Goal: Information Seeking & Learning: Learn about a topic

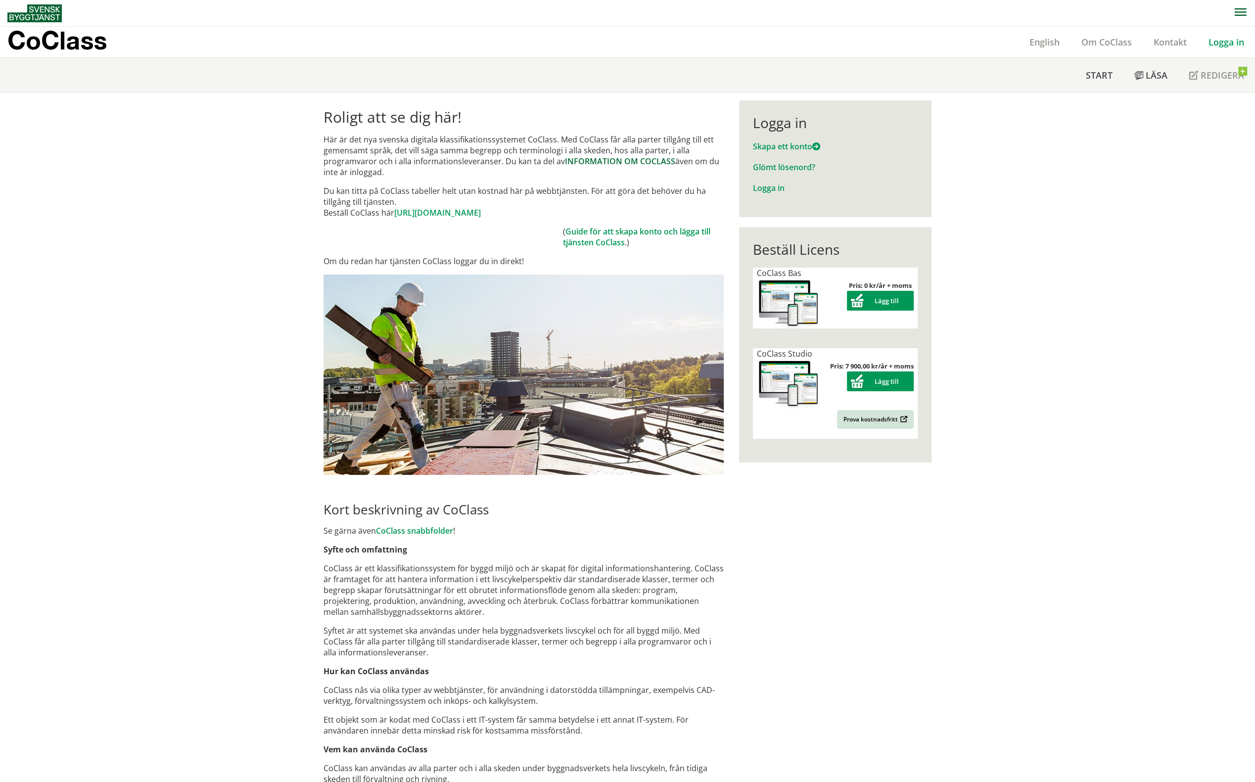
click at [581, 161] on link "INFORMATION OM COCLASS" at bounding box center [620, 161] width 110 height 11
click at [437, 212] on link "https://www.byggtjanst.se/tjanster/coclass" at bounding box center [437, 212] width 87 height 11
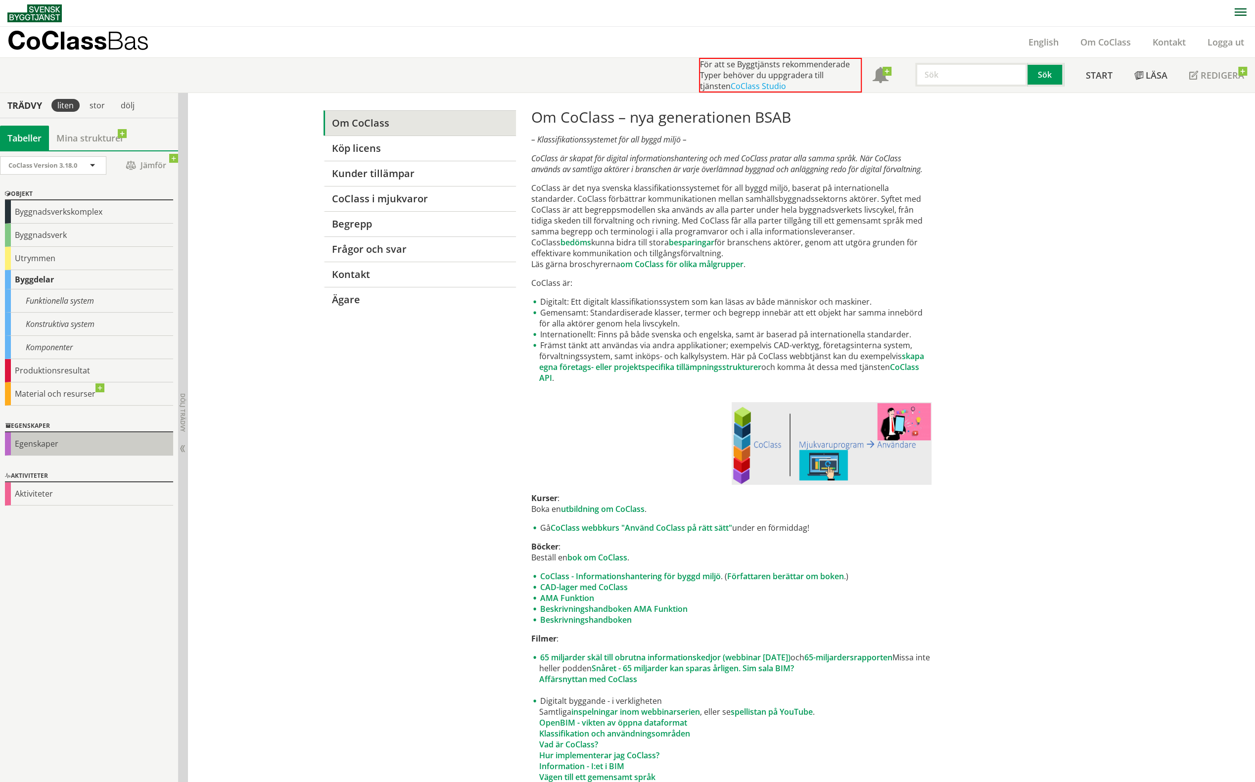
click at [34, 444] on div "Egenskaper" at bounding box center [89, 443] width 168 height 23
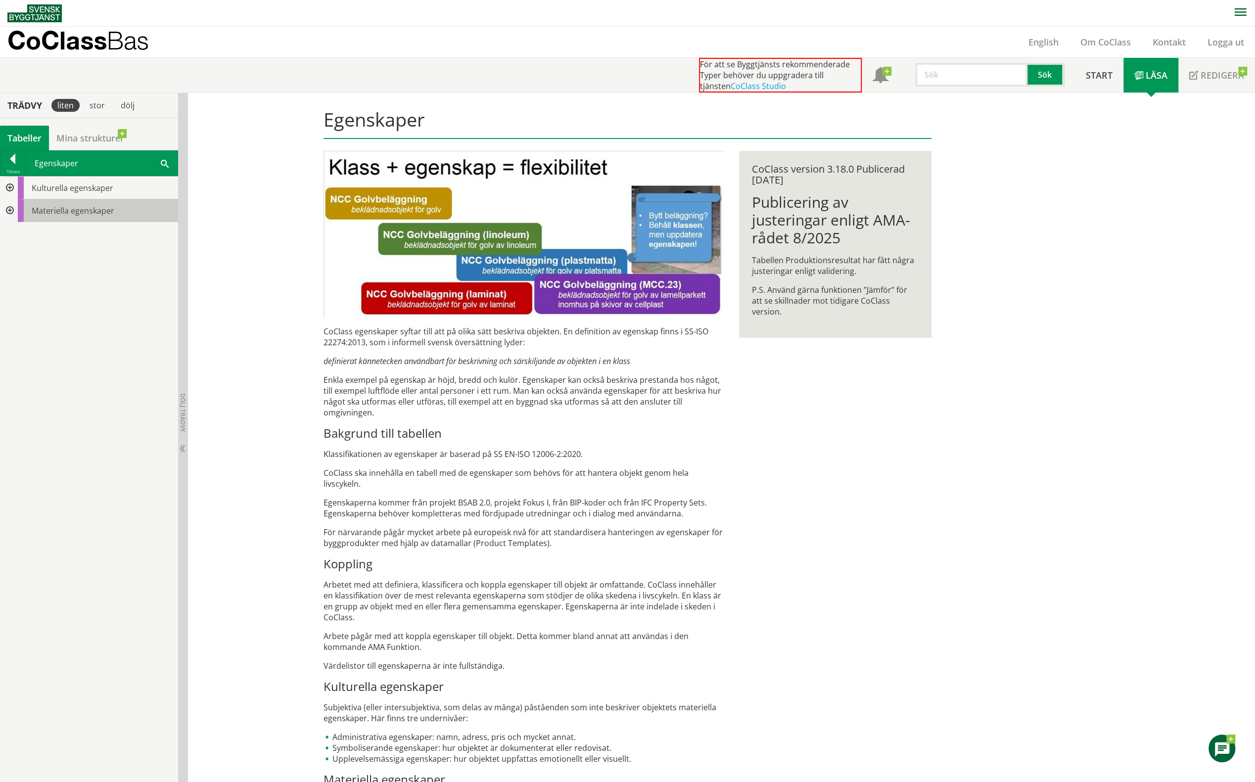
click at [56, 210] on span "Materiella egenskaper" at bounding box center [73, 210] width 83 height 11
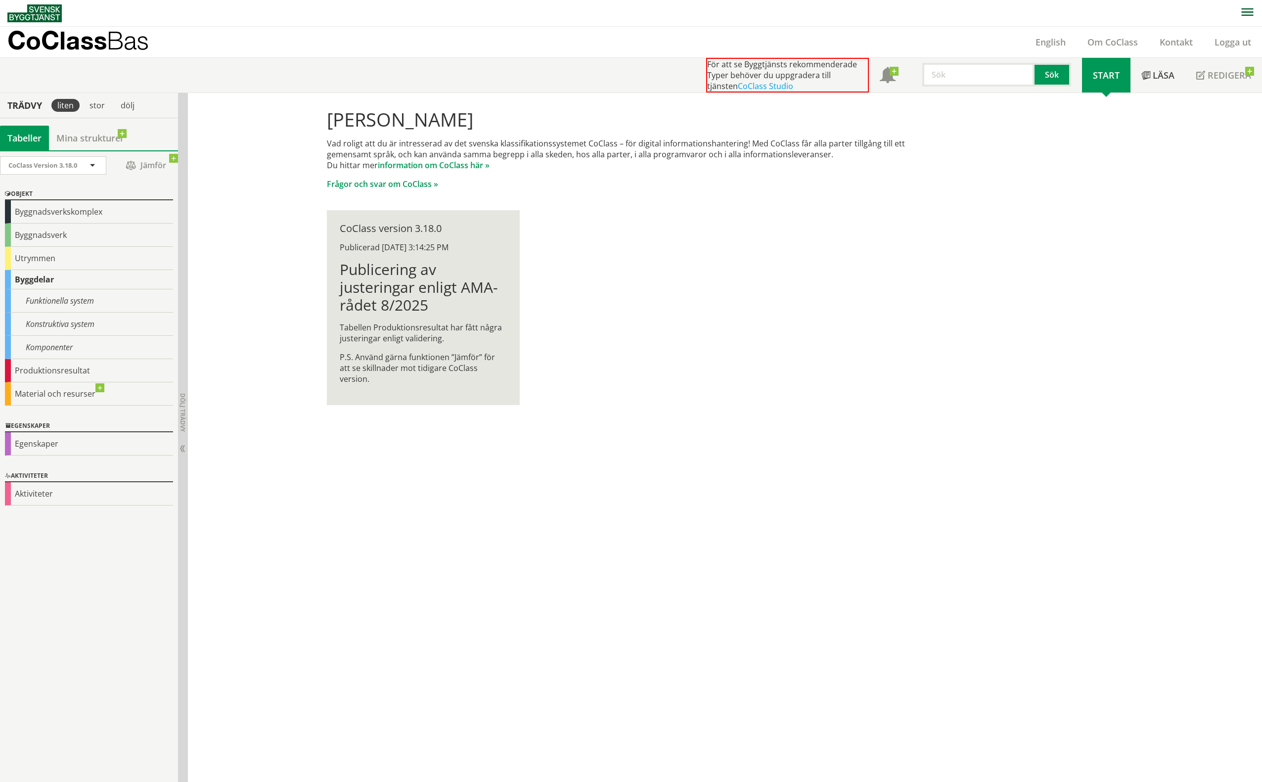
click at [392, 298] on h1 "Publicering av justeringar enligt AMA-rådet 8/2025" at bounding box center [423, 287] width 167 height 53
click at [61, 214] on div "Byggnadsverkskomplex" at bounding box center [89, 211] width 168 height 23
click at [51, 259] on div "Utrymmen" at bounding box center [89, 258] width 168 height 23
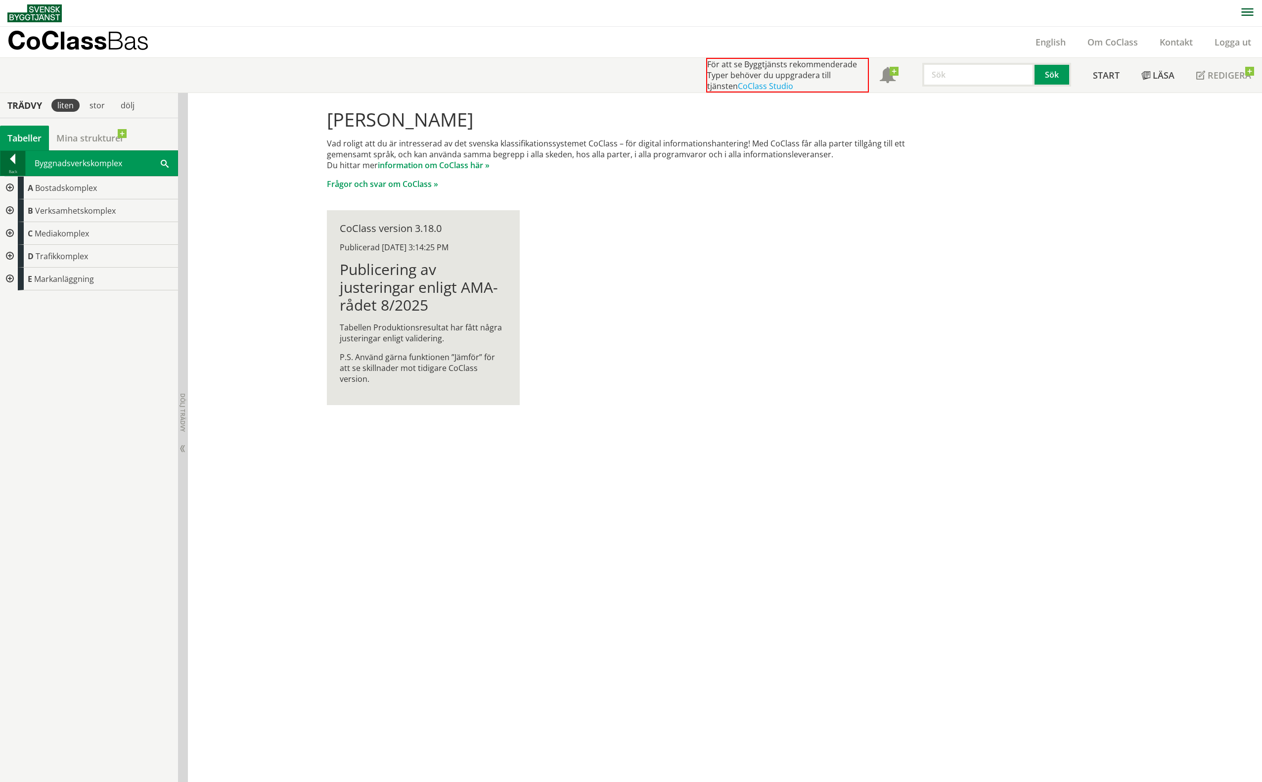
click at [13, 157] on div at bounding box center [12, 161] width 25 height 14
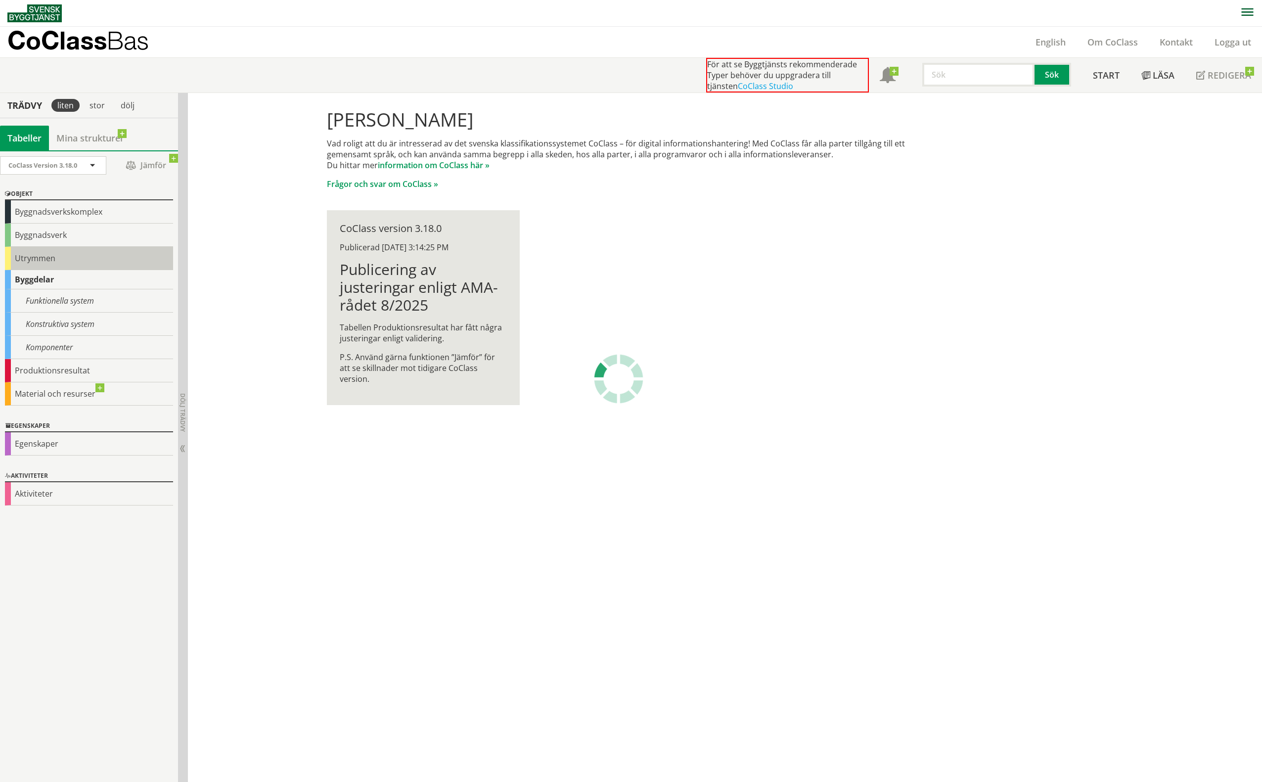
click at [36, 258] on div "Utrymmen" at bounding box center [89, 258] width 168 height 23
click at [41, 255] on div "Utrymmen" at bounding box center [89, 258] width 168 height 23
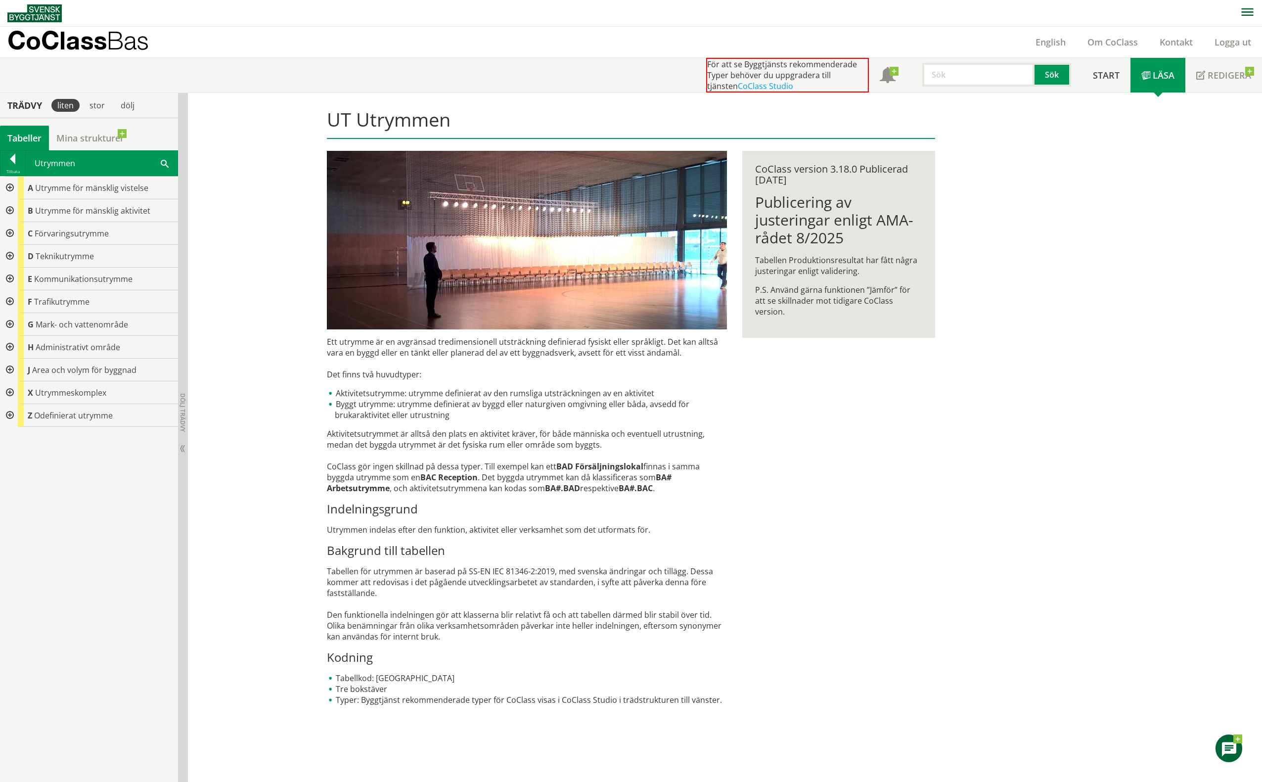
click at [10, 186] on div at bounding box center [9, 188] width 18 height 23
click at [17, 206] on div at bounding box center [17, 210] width 18 height 23
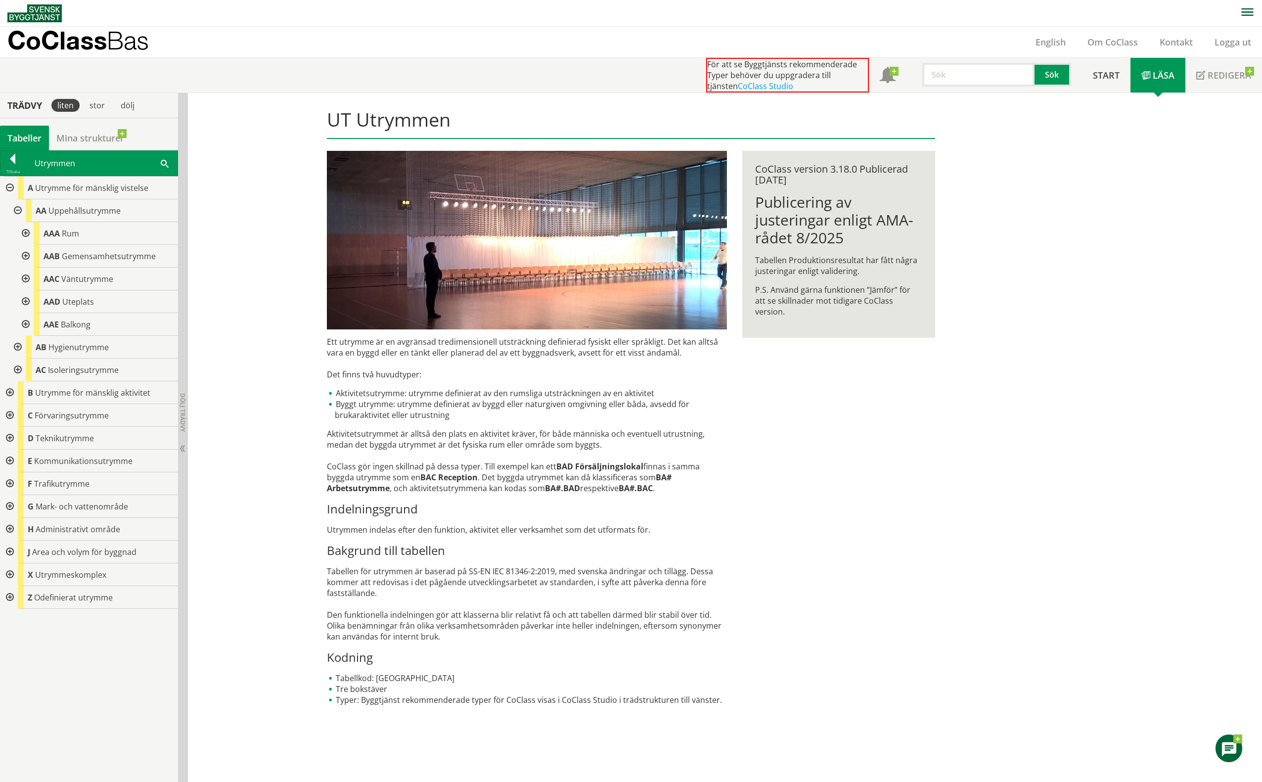
click at [26, 232] on div at bounding box center [25, 233] width 18 height 23
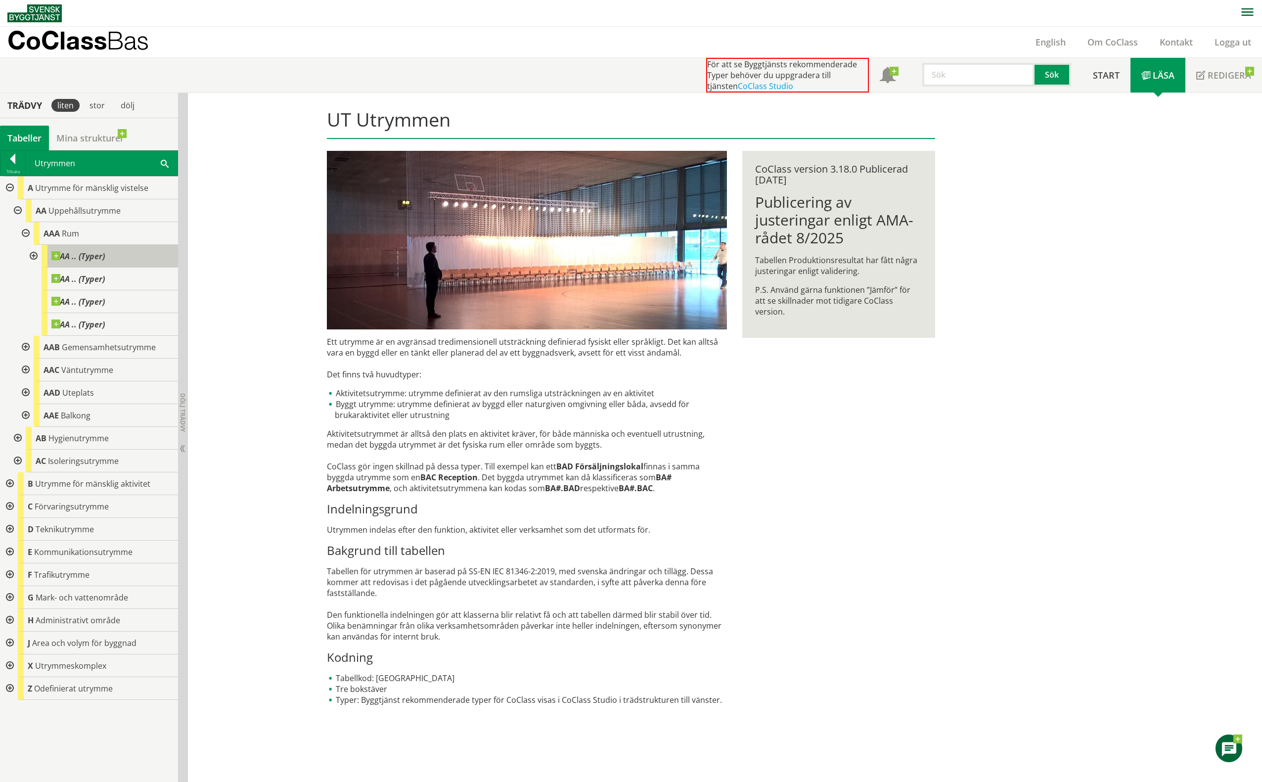
click at [105, 251] on span at bounding box center [105, 251] width 0 height 0
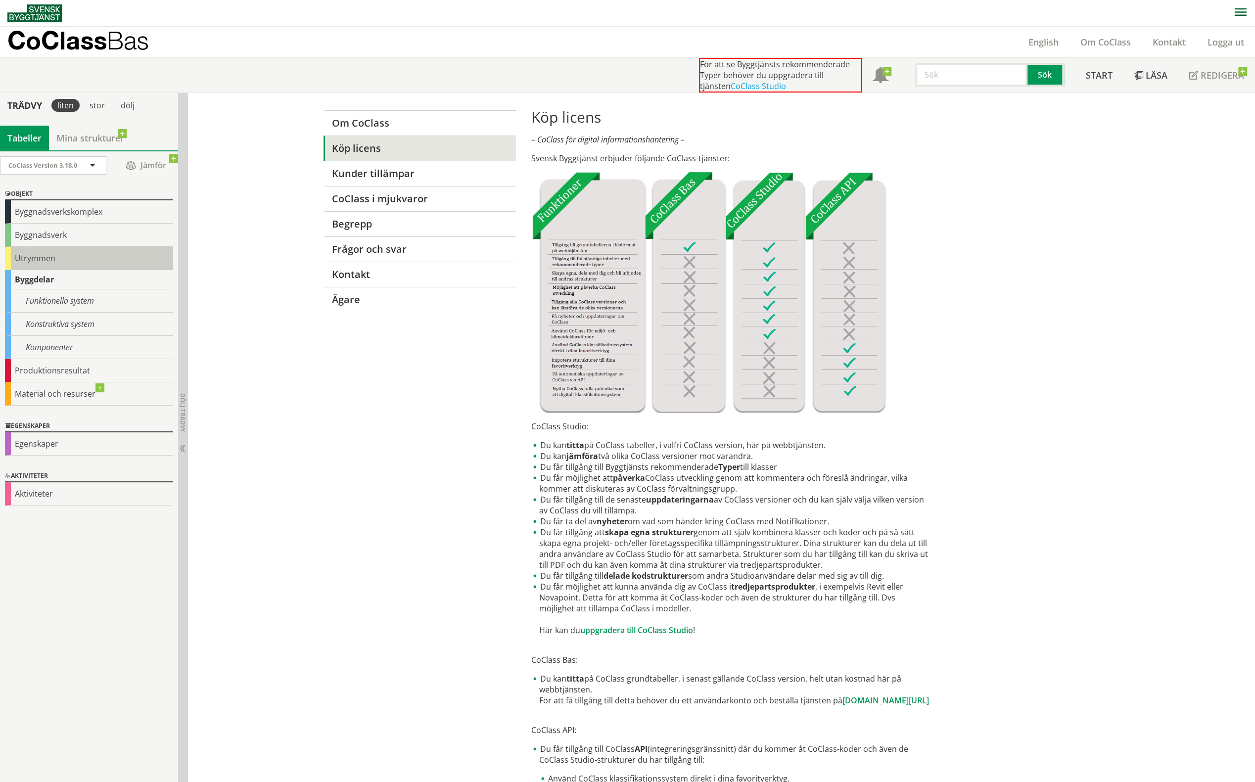
click at [36, 257] on div "Utrymmen" at bounding box center [89, 258] width 168 height 23
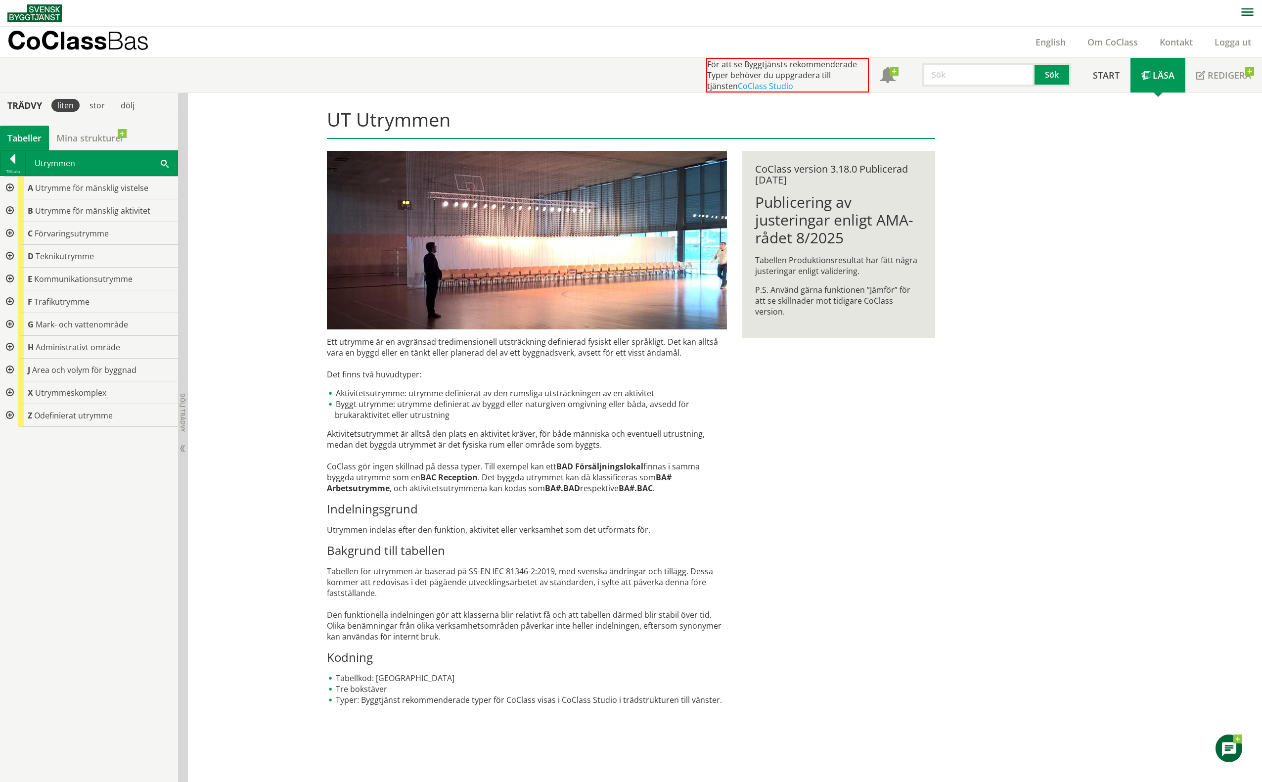
click at [10, 253] on div at bounding box center [9, 256] width 18 height 23
click at [10, 187] on div at bounding box center [9, 188] width 18 height 23
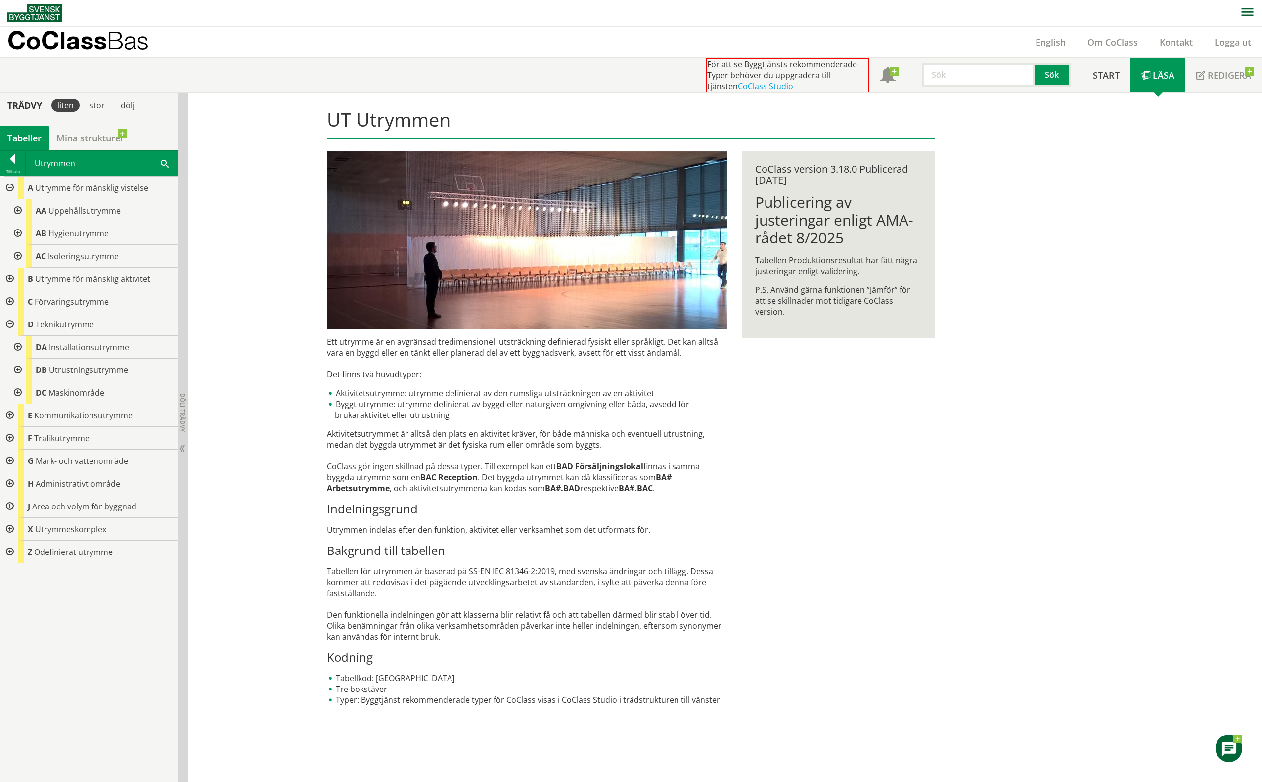
click at [17, 207] on div at bounding box center [17, 210] width 18 height 23
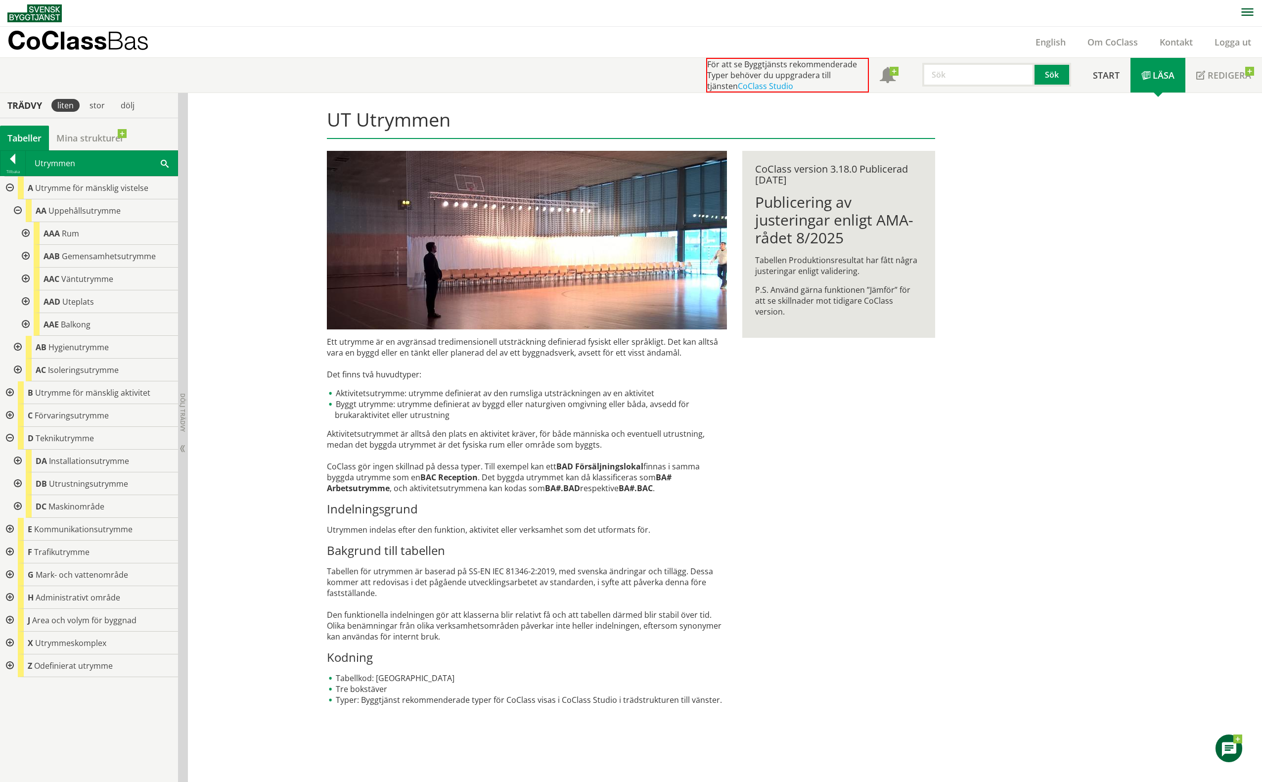
click at [28, 231] on div at bounding box center [25, 233] width 18 height 23
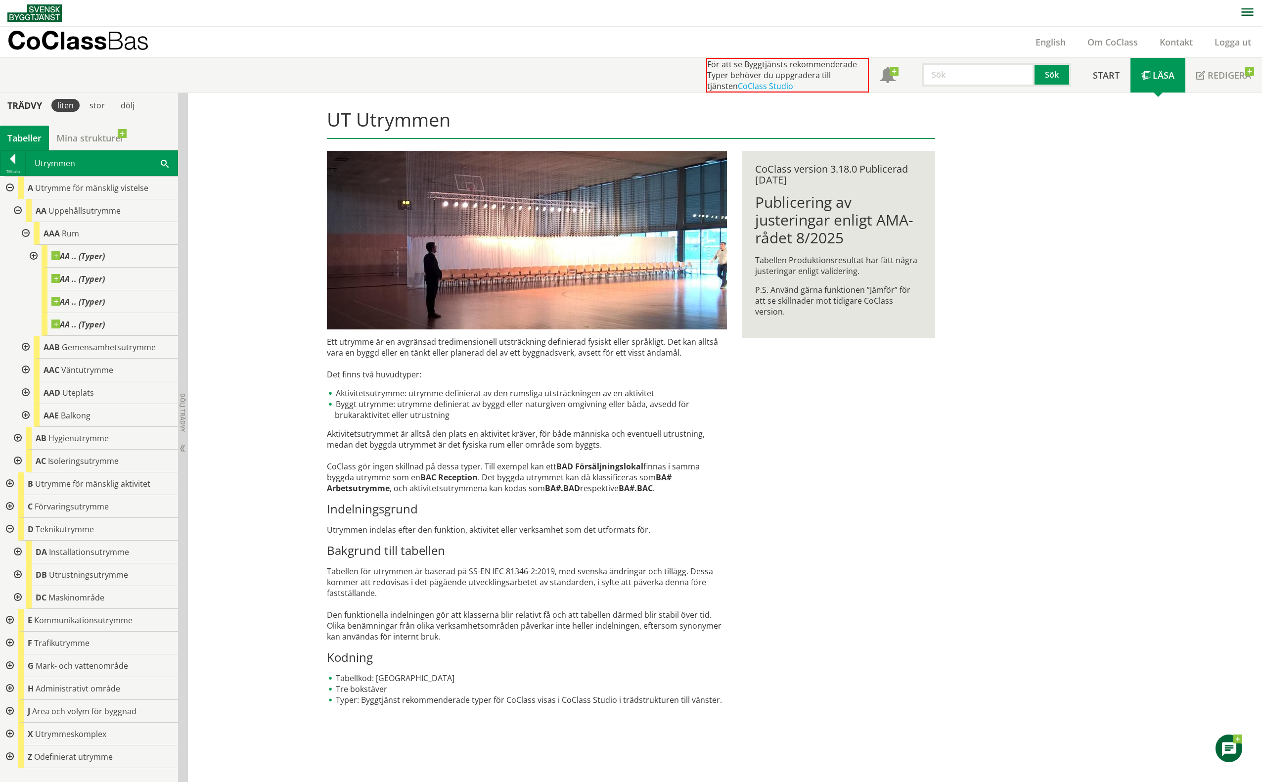
drag, startPoint x: 35, startPoint y: 252, endPoint x: 36, endPoint y: 257, distance: 5.2
click at [35, 252] on div at bounding box center [33, 256] width 18 height 23
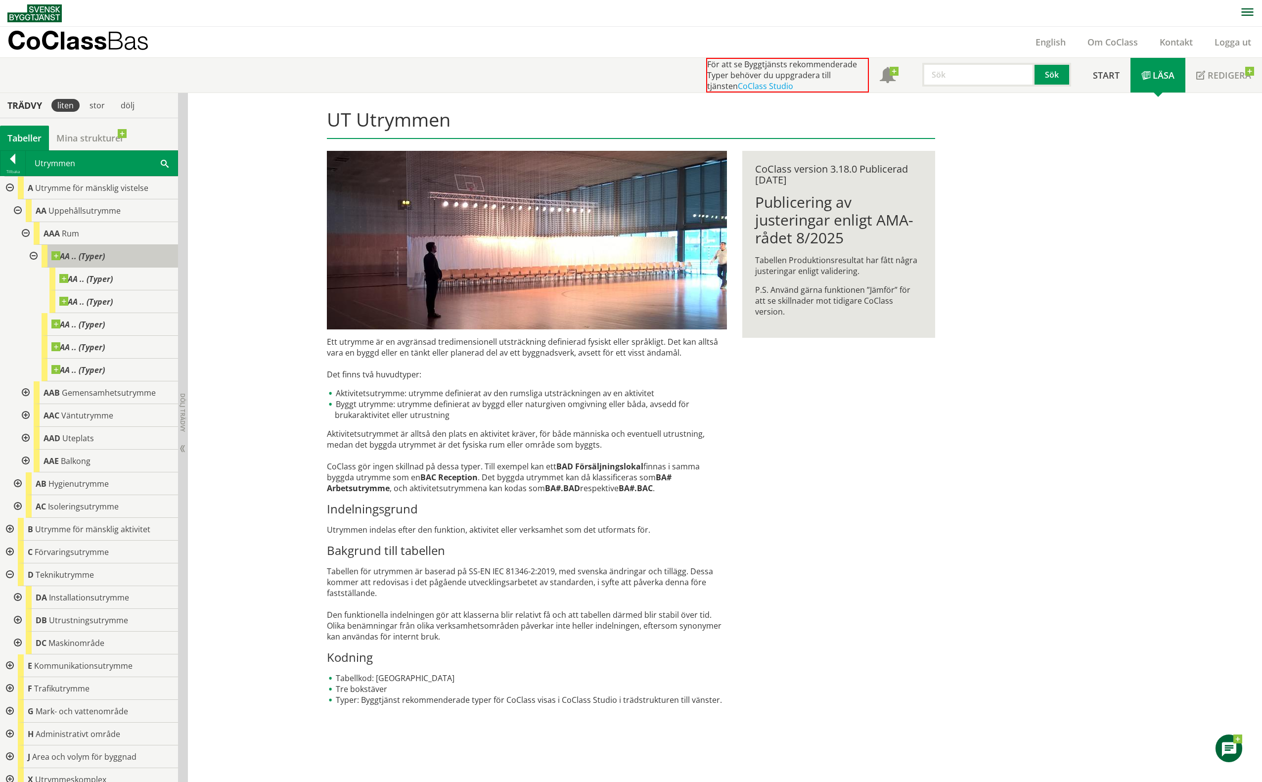
click at [105, 251] on span at bounding box center [105, 251] width 0 height 0
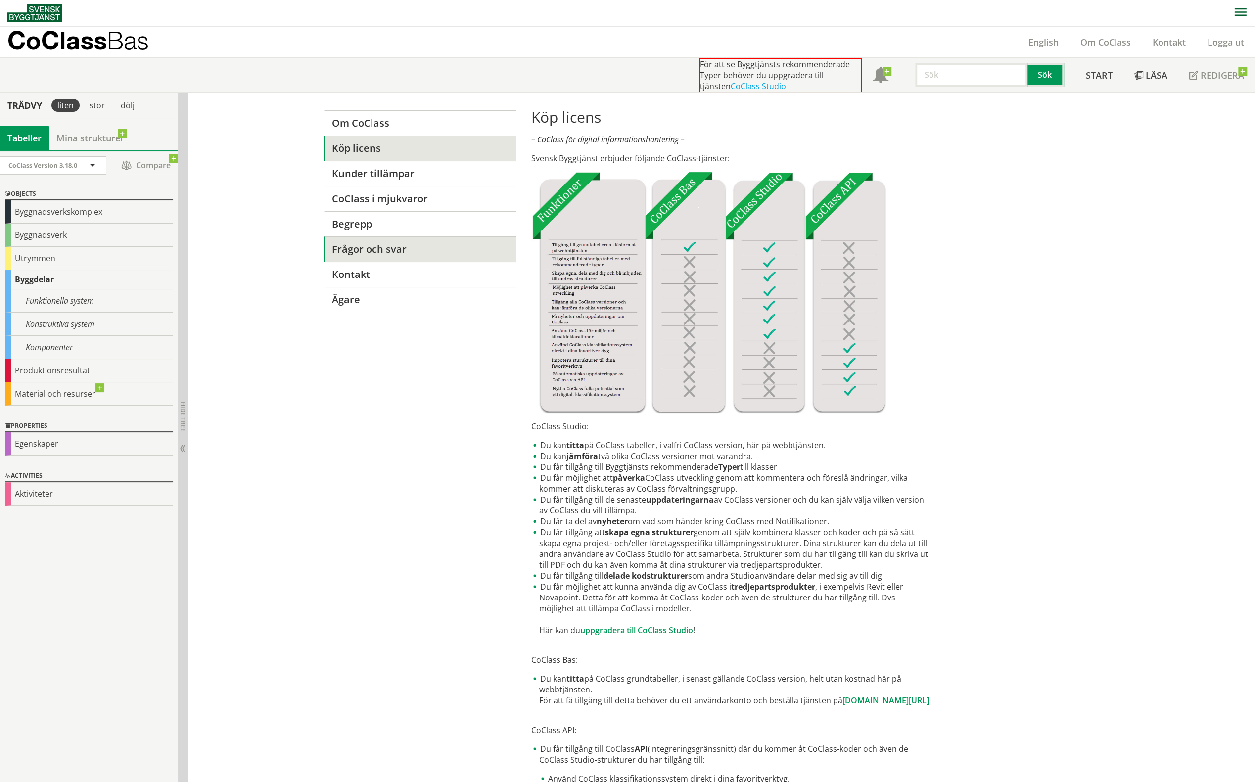
click at [378, 247] on link "Frågor och svar" at bounding box center [419, 248] width 192 height 25
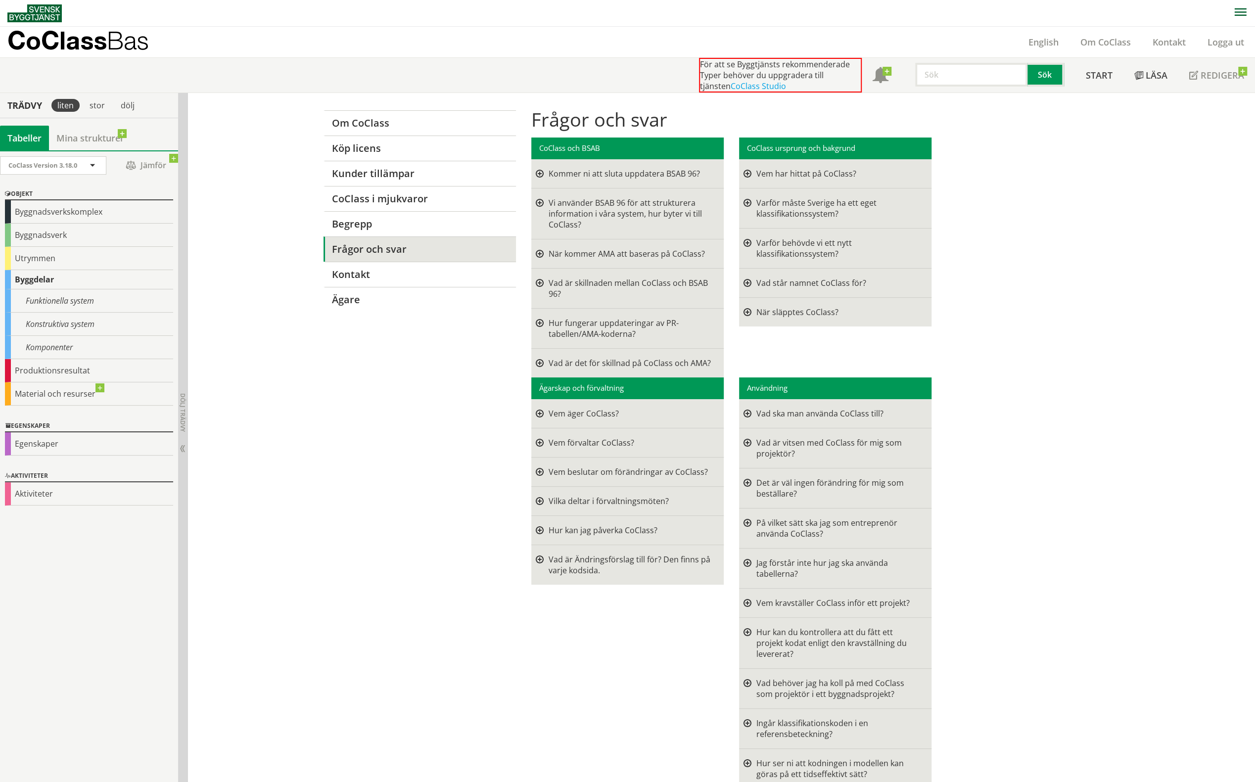
click at [536, 172] on div at bounding box center [540, 173] width 8 height 11
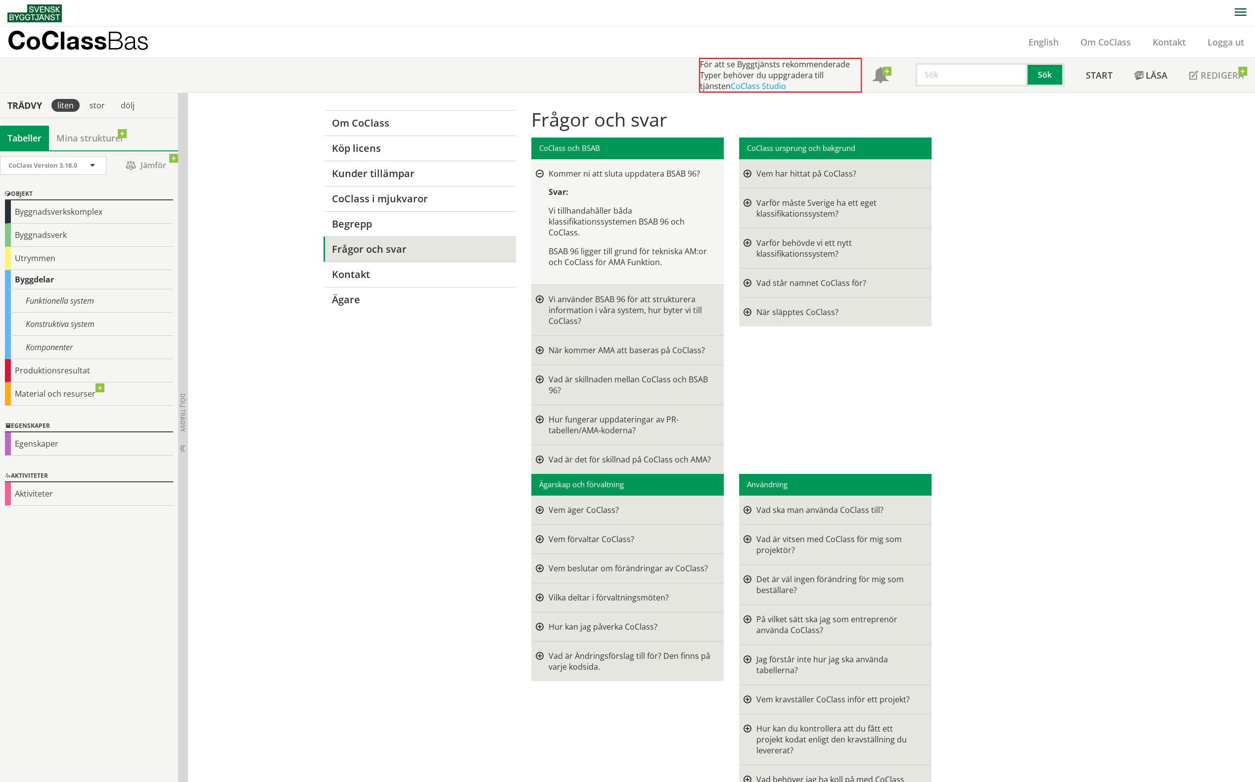
click at [536, 172] on div at bounding box center [540, 174] width 8 height 8
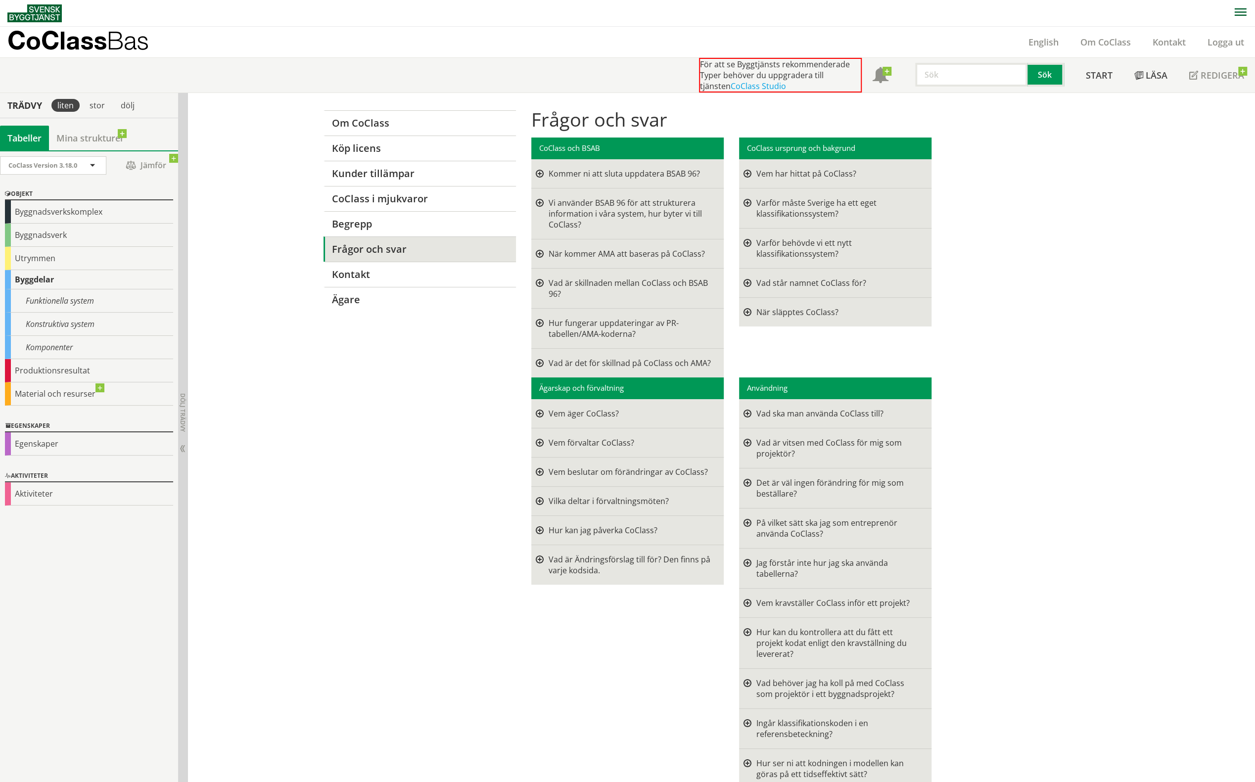
click at [743, 172] on div at bounding box center [747, 173] width 8 height 11
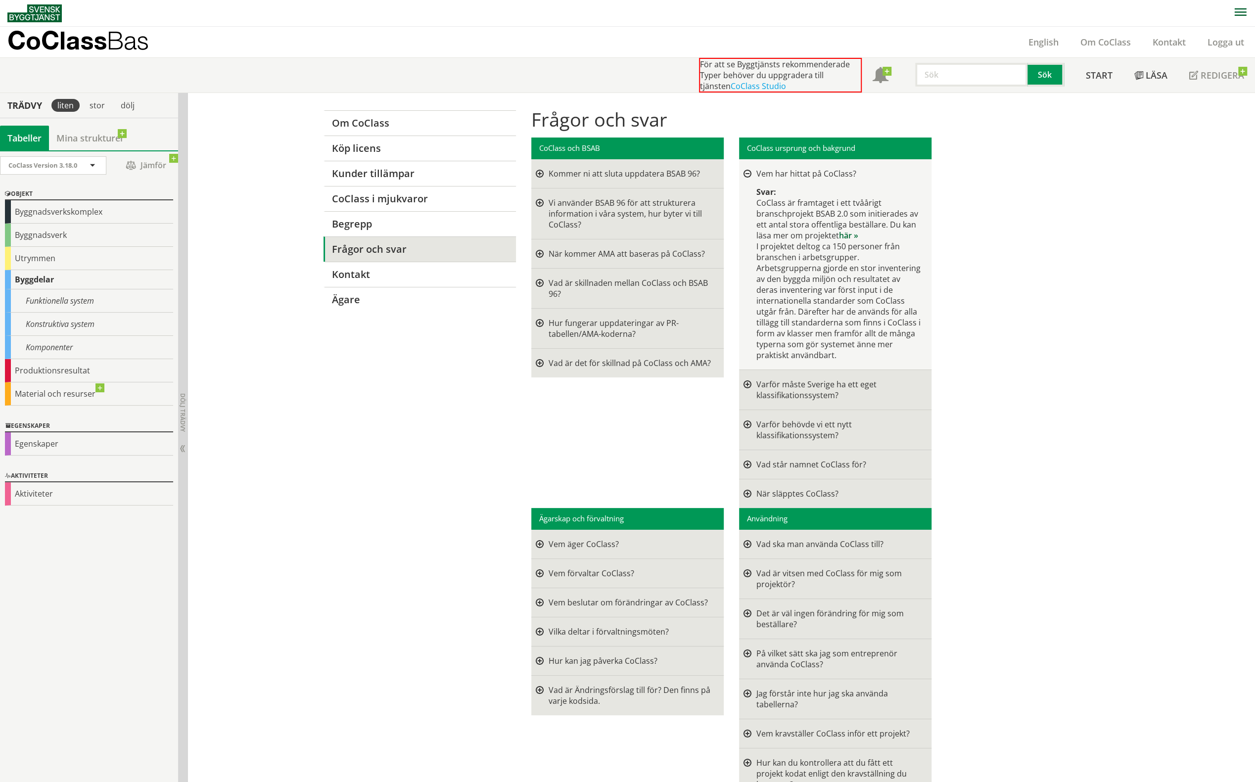
click at [840, 234] on link "här »" at bounding box center [848, 235] width 19 height 11
click at [743, 422] on div at bounding box center [747, 430] width 8 height 22
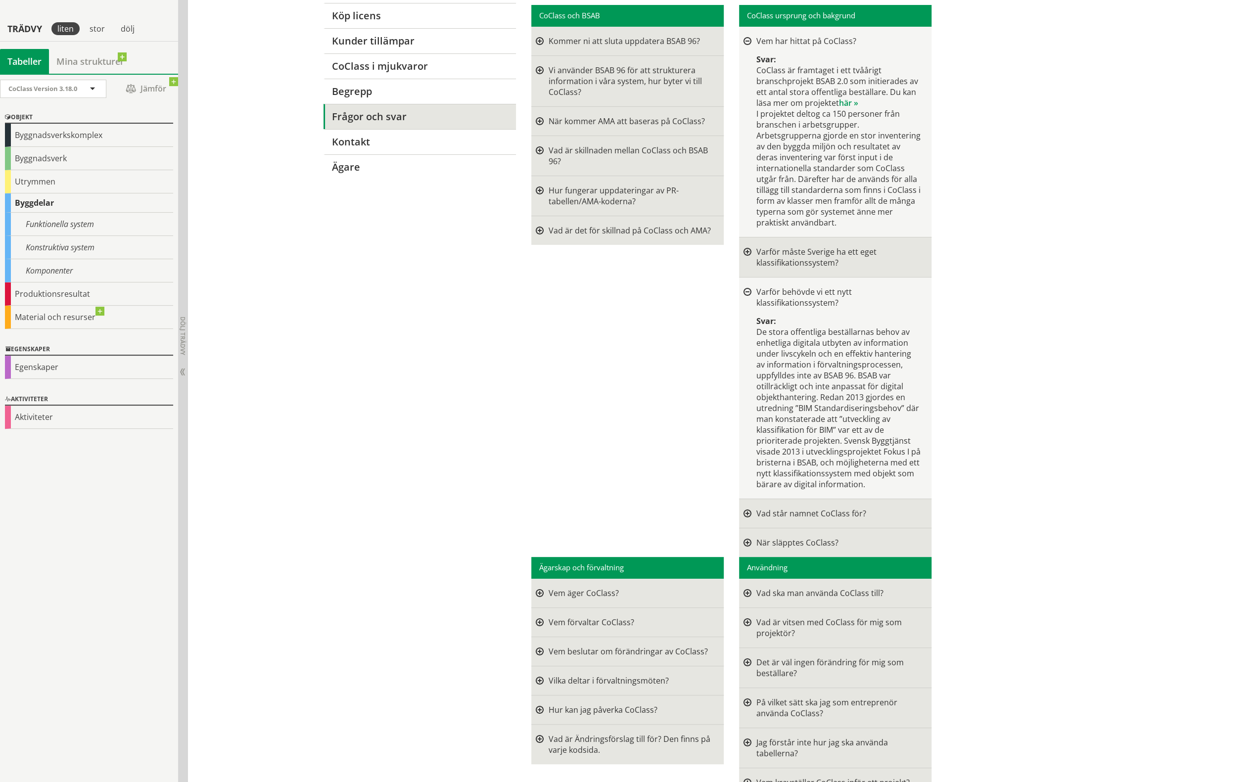
scroll to position [148, 0]
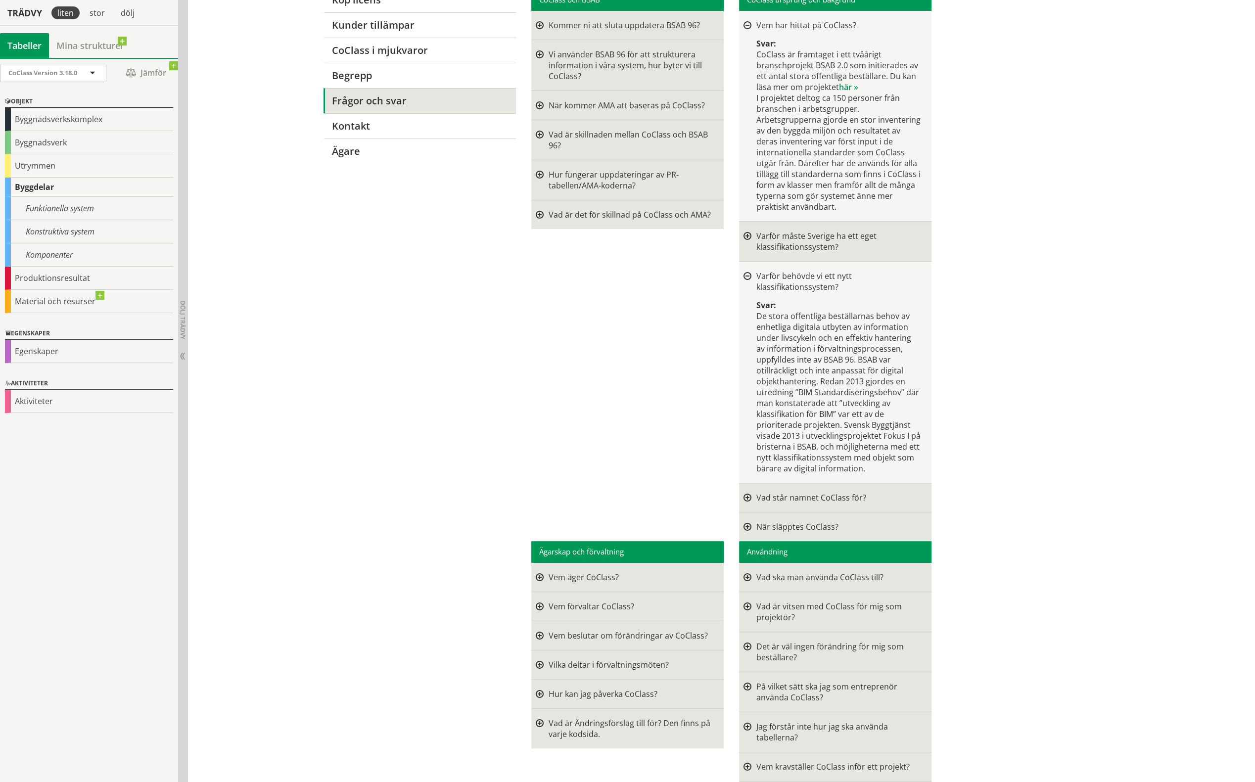
click at [743, 497] on div at bounding box center [747, 497] width 8 height 11
